Goal: Task Accomplishment & Management: Manage account settings

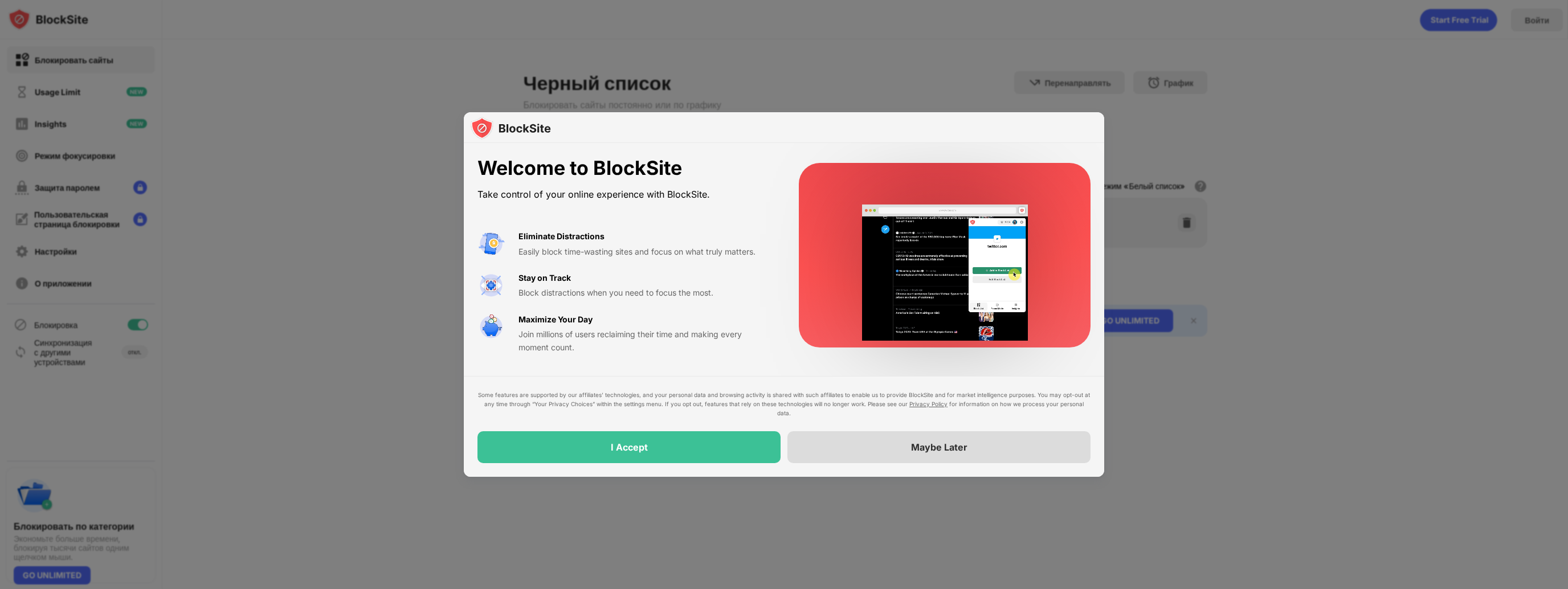
click at [923, 456] on div "Maybe Later" at bounding box center [939, 447] width 303 height 32
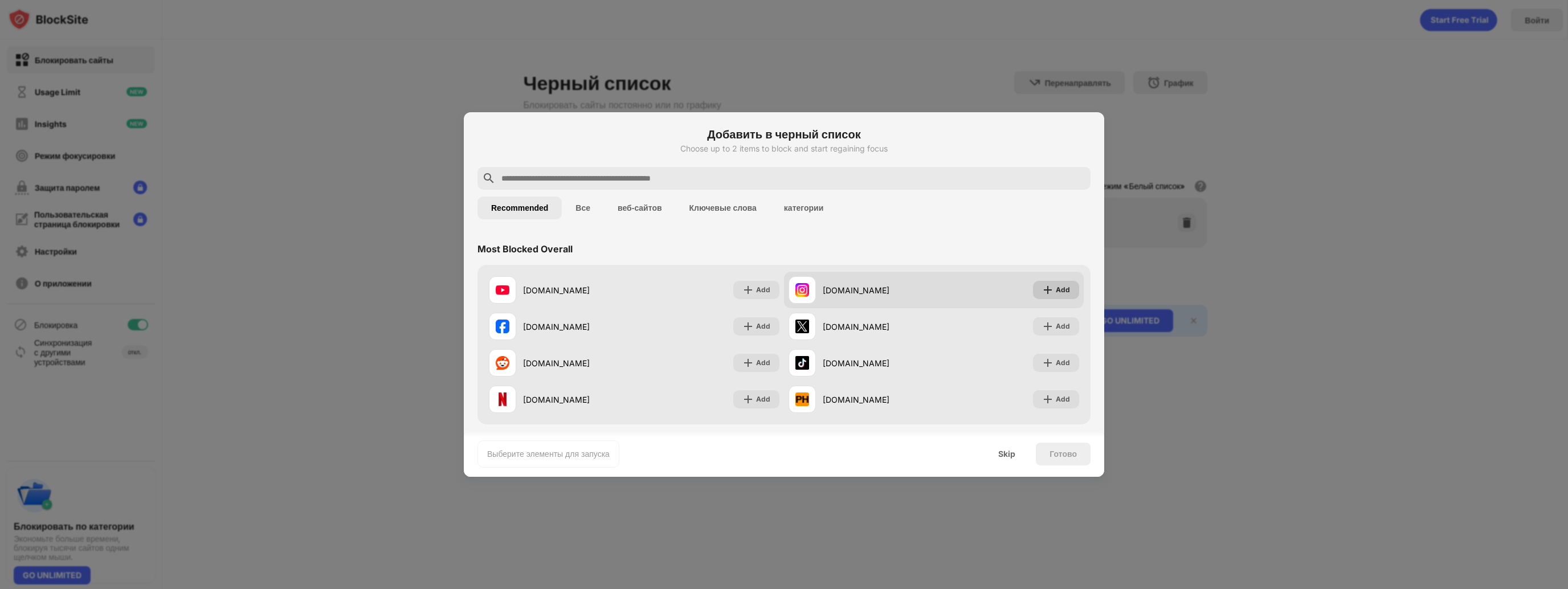
click at [1056, 289] on div "Add" at bounding box center [1062, 290] width 14 height 12
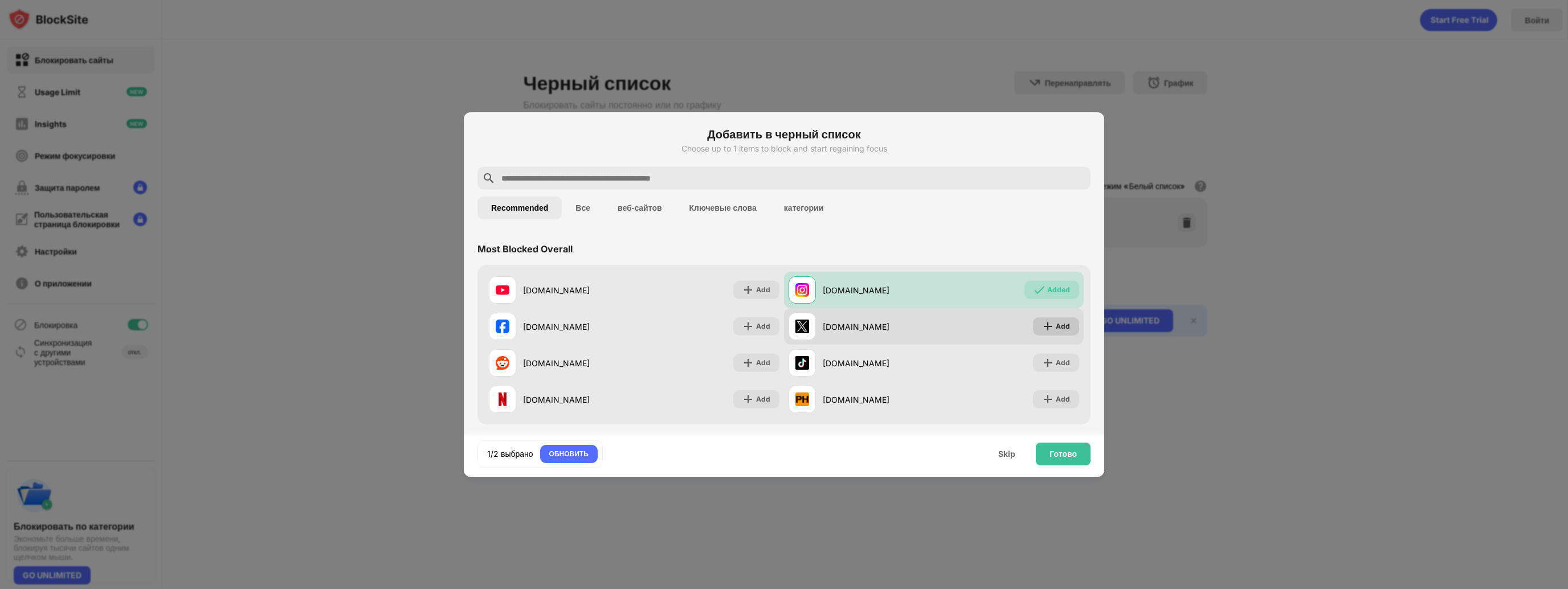
click at [1058, 324] on div "Add" at bounding box center [1062, 326] width 14 height 12
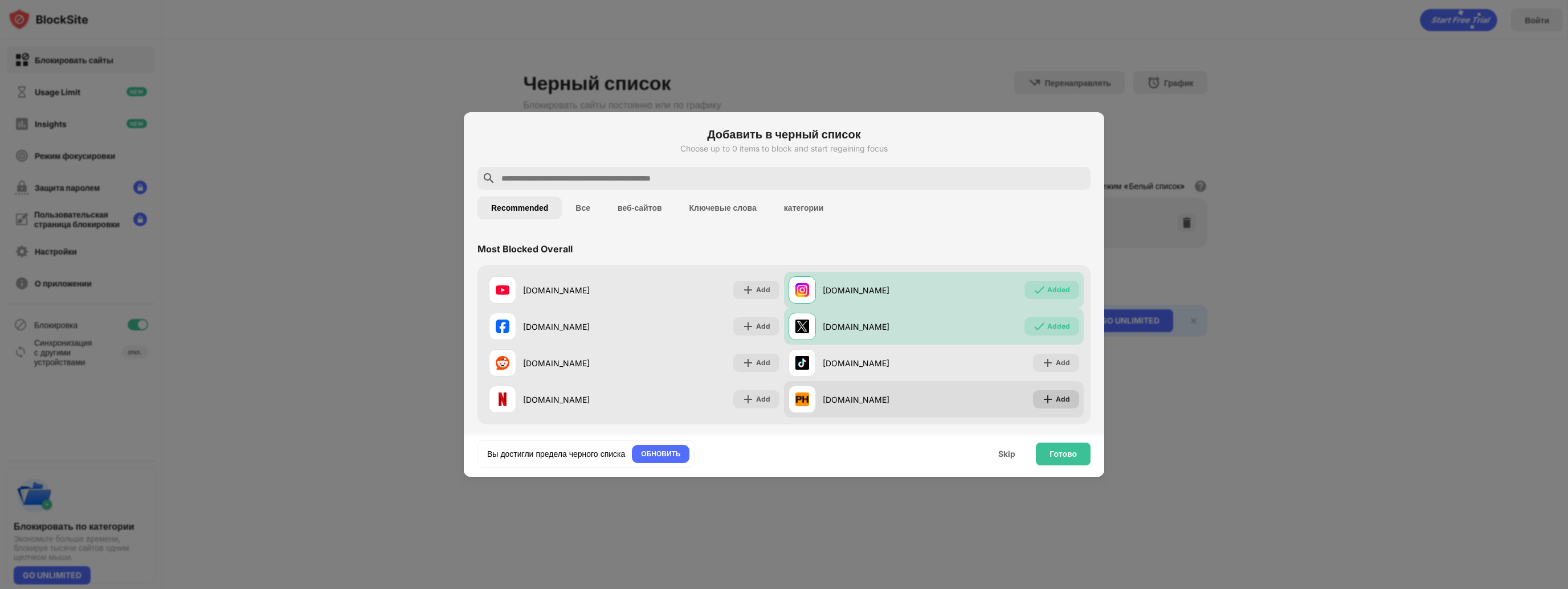
click at [1044, 401] on img at bounding box center [1047, 399] width 12 height 12
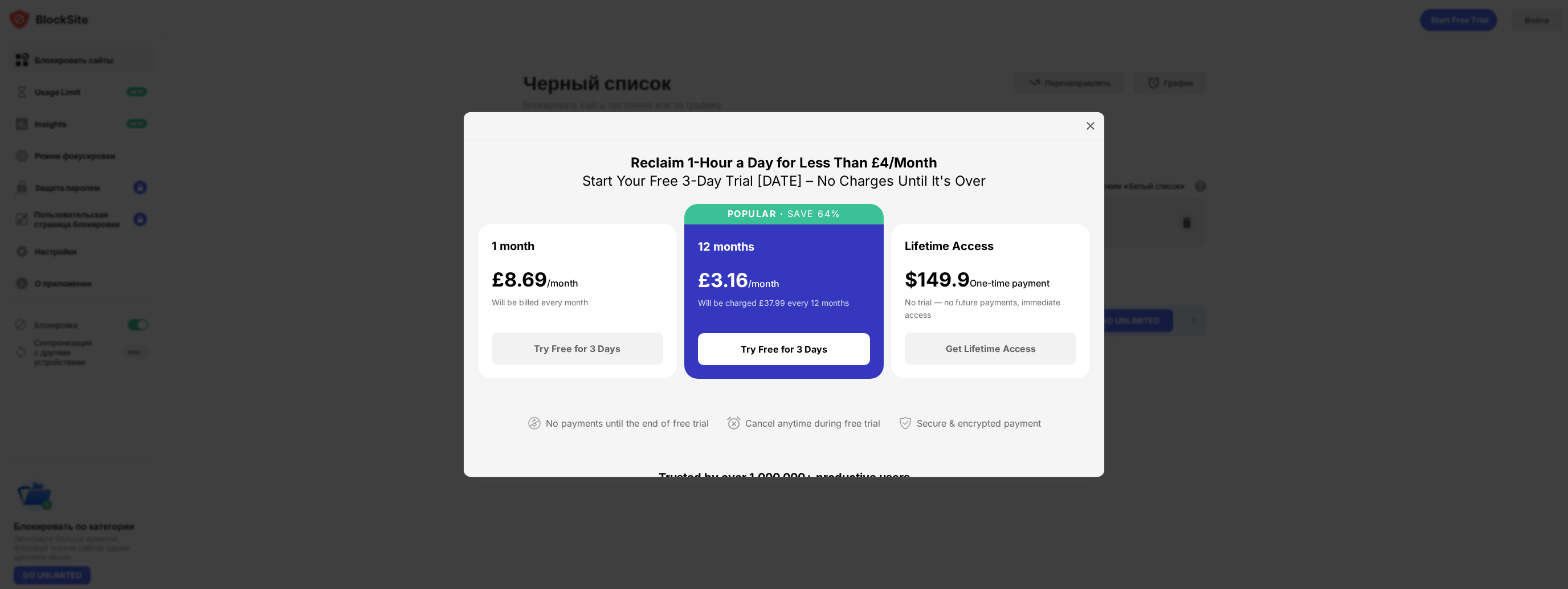
click at [1015, 46] on div at bounding box center [784, 294] width 1568 height 589
